Goal: Information Seeking & Learning: Learn about a topic

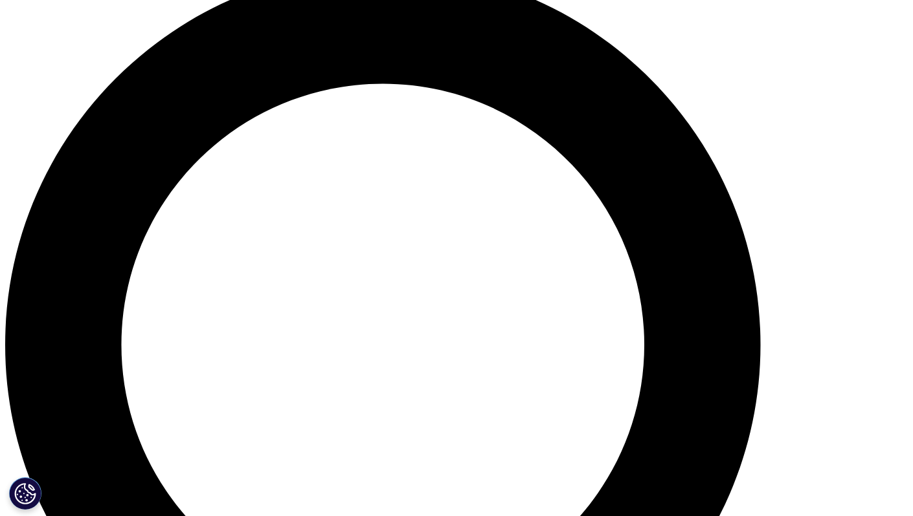
scroll to position [871, 0]
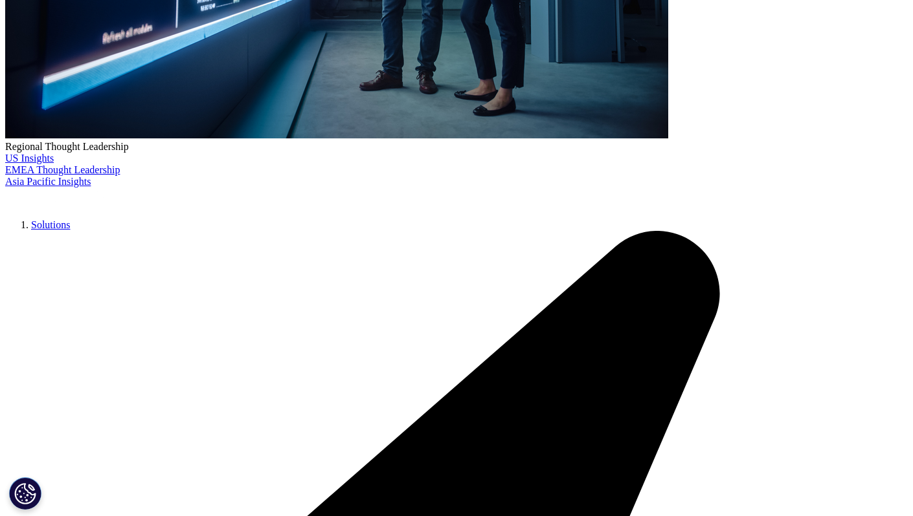
scroll to position [3149, 0]
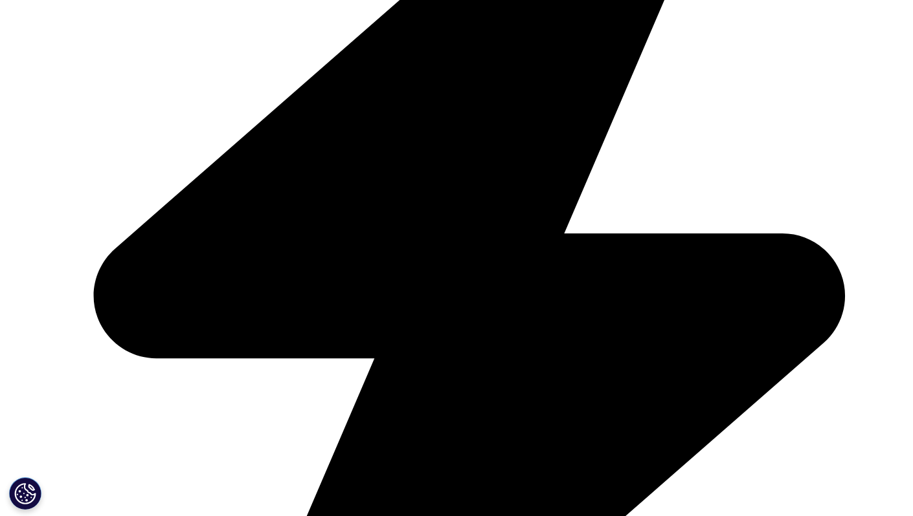
scroll to position [3213, 0]
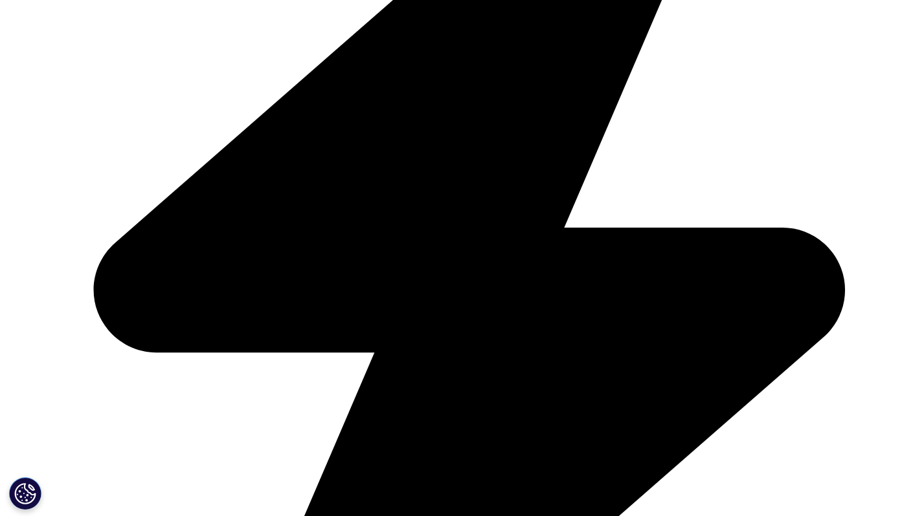
scroll to position [541, 0]
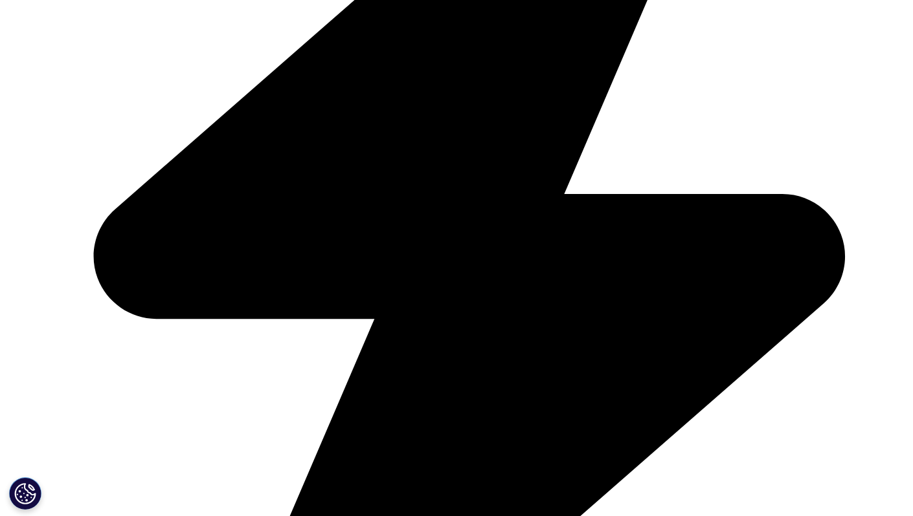
scroll to position [603, 0]
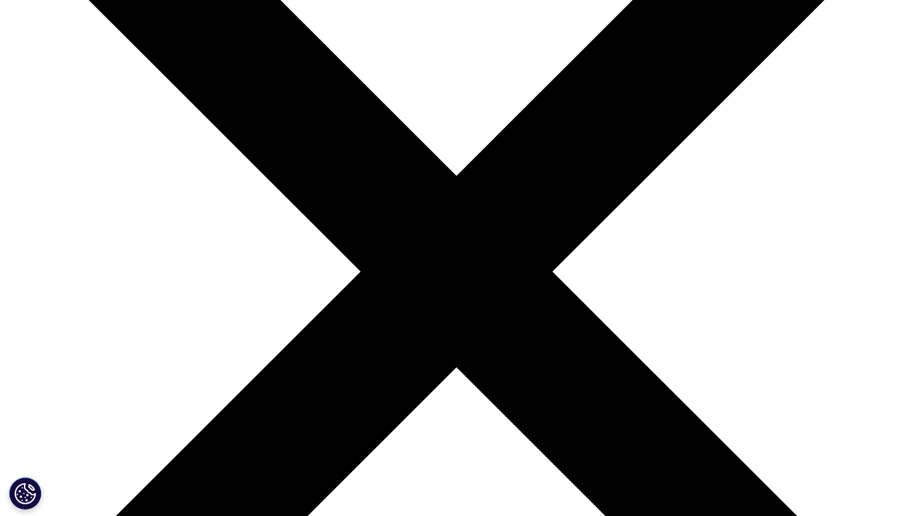
scroll to position [224, 0]
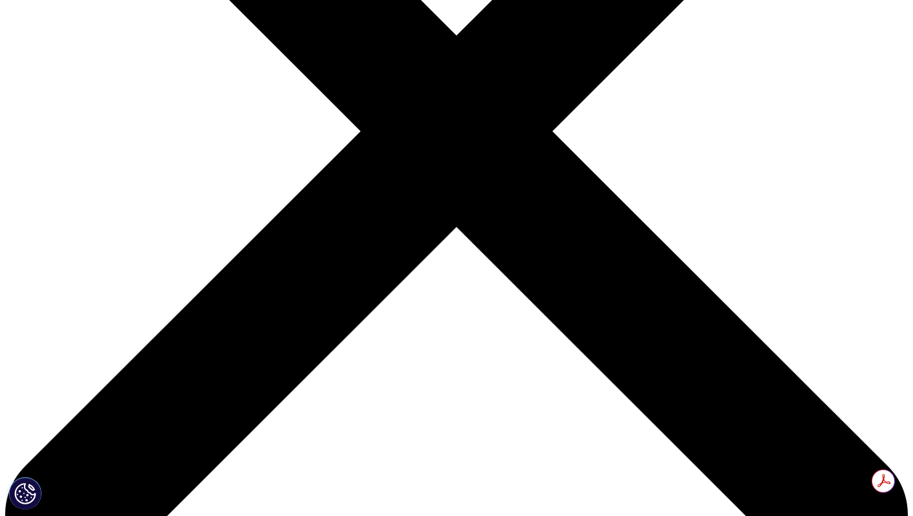
scroll to position [428, 0]
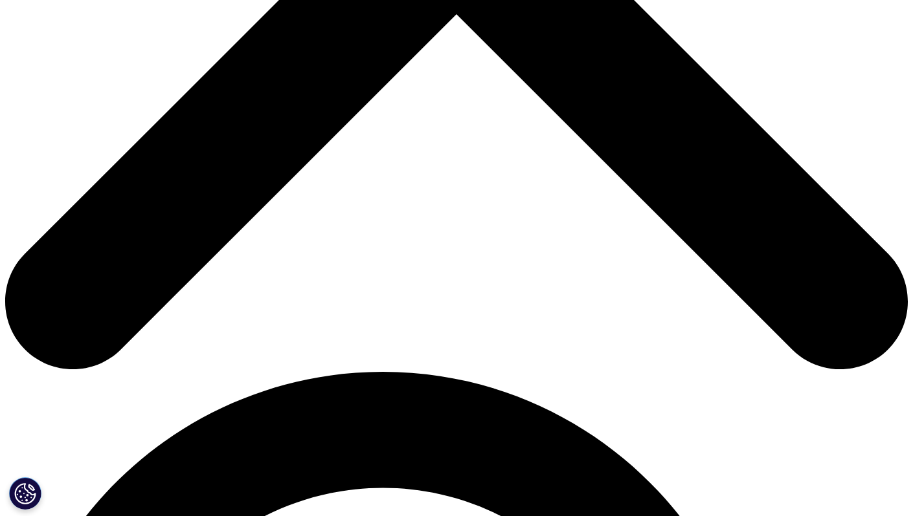
scroll to position [0, 0]
